Goal: Find specific page/section: Find specific page/section

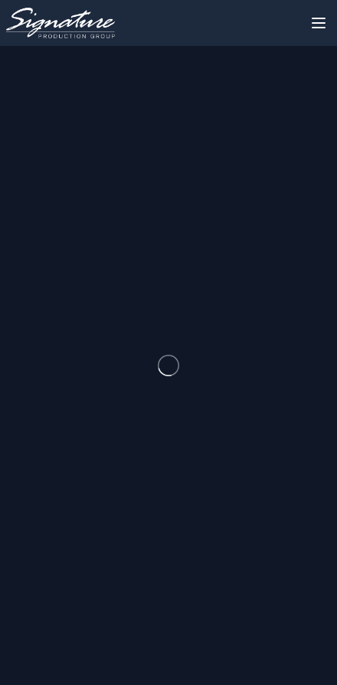
click at [303, 25] on button "scrollable content" at bounding box center [318, 23] width 37 height 37
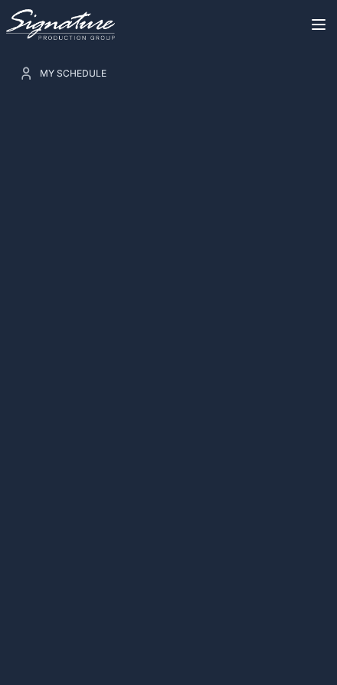
click at [316, 25] on icon "scrollable content" at bounding box center [319, 25] width 12 height 0
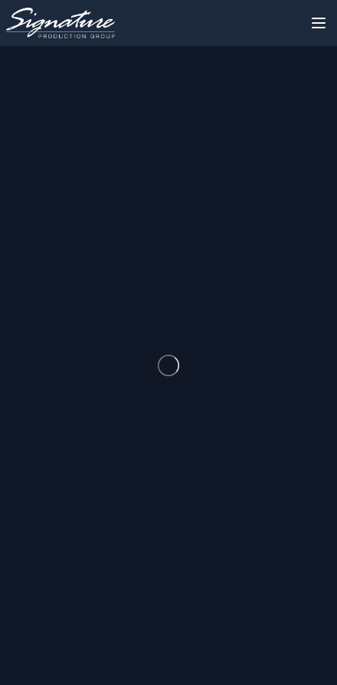
click at [76, 28] on img "scrollable content" at bounding box center [60, 23] width 109 height 31
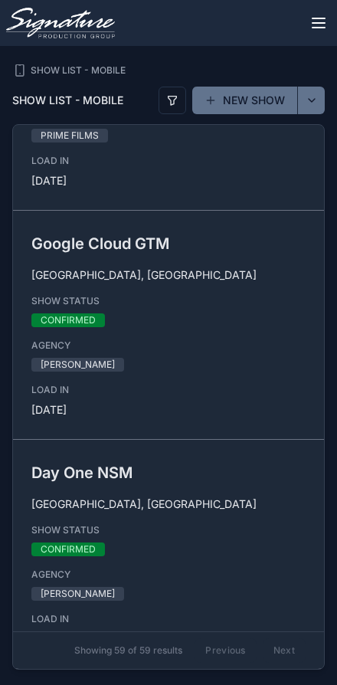
scroll to position [6411, 0]
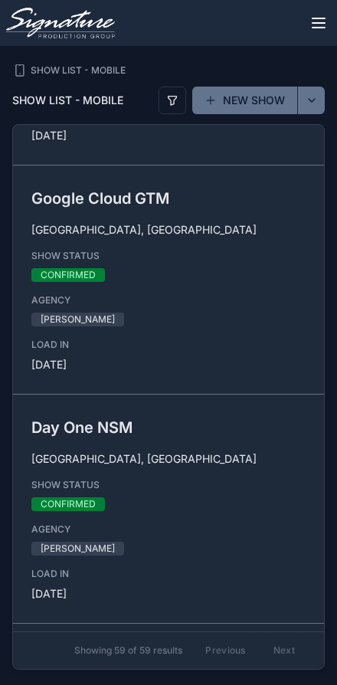
click at [217, 268] on div "CONFIRMED" at bounding box center [168, 275] width 274 height 14
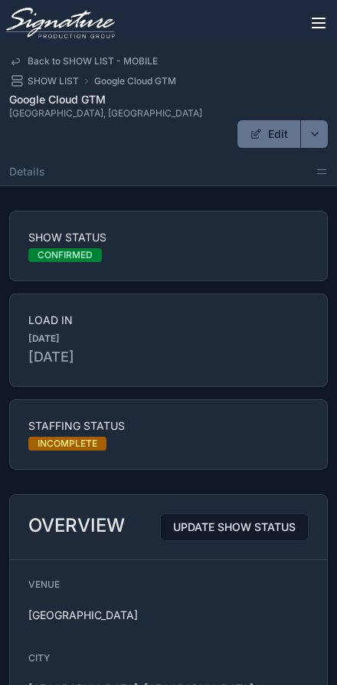
click at [136, 61] on span "Back to SHOW LIST - MOBILE" at bounding box center [93, 61] width 130 height 12
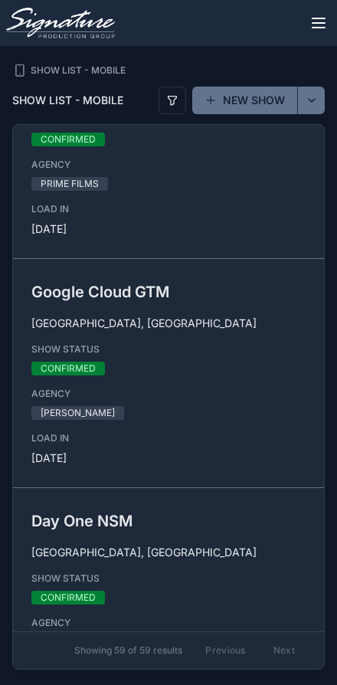
scroll to position [6346, 0]
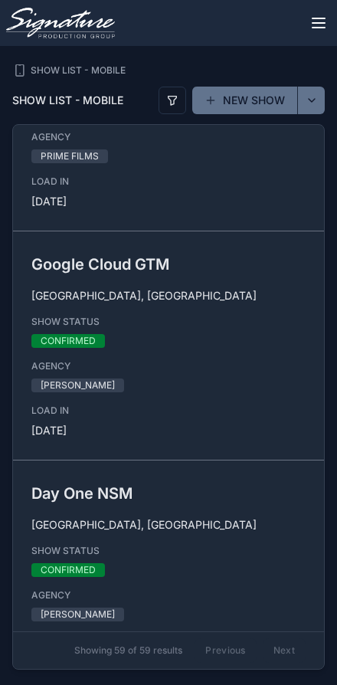
click at [226, 332] on div "Google Cloud GTM [GEOGRAPHIC_DATA], [GEOGRAPHIC_DATA] SHOW STATUS CONFIRMED AGE…" at bounding box center [168, 345] width 274 height 185
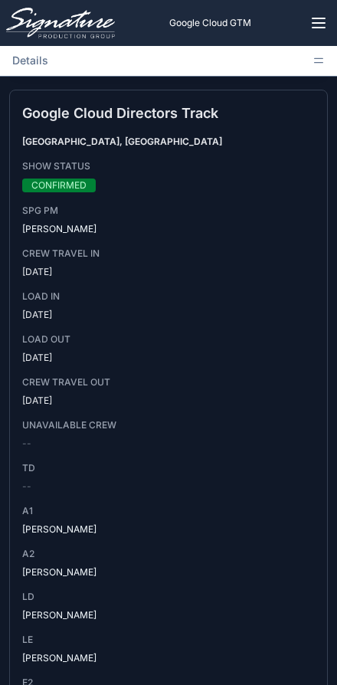
scroll to position [8452, 0]
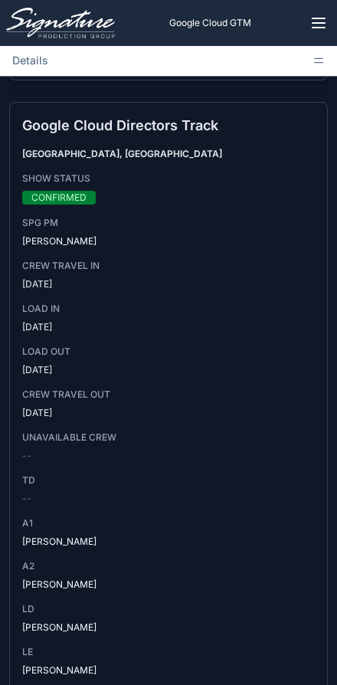
click at [214, 415] on span "[DATE]" at bounding box center [168, 413] width 293 height 12
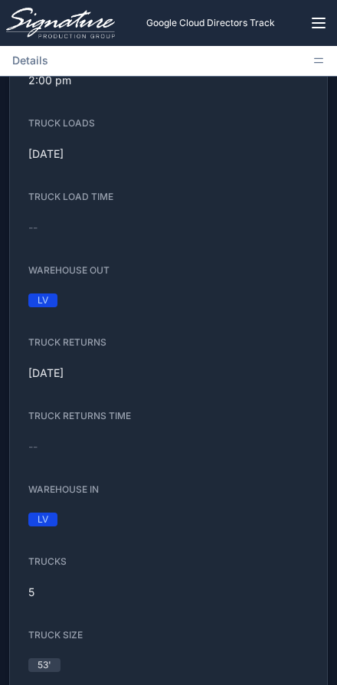
scroll to position [1394, 0]
